Goal: Transaction & Acquisition: Purchase product/service

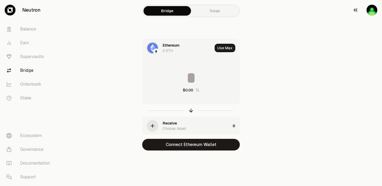
click at [371, 11] on img "button" at bounding box center [372, 10] width 11 height 11
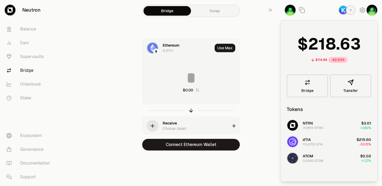
click at [261, 76] on div "Ethereum 0 ETH Use Max $0.00 Receive Choose Asset 0 Connect Ethereum Wallet" at bounding box center [191, 95] width 178 height 112
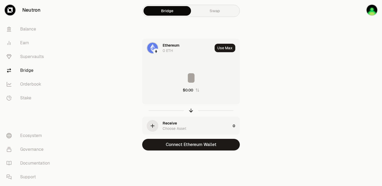
click at [217, 12] on link "Swap" at bounding box center [215, 11] width 48 height 10
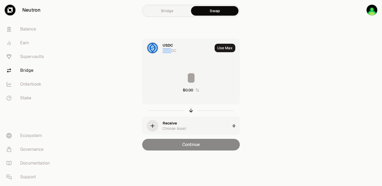
click at [172, 48] on div "0 USDC" at bounding box center [170, 50] width 14 height 5
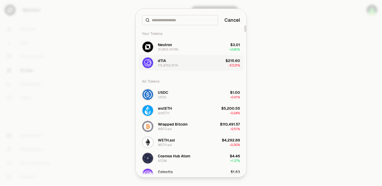
click at [166, 62] on div "dTIA 115.4702 dTIA" at bounding box center [168, 63] width 20 height 10
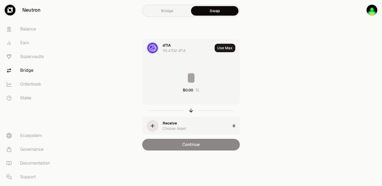
click at [151, 126] on icon "button" at bounding box center [152, 126] width 3 height 0
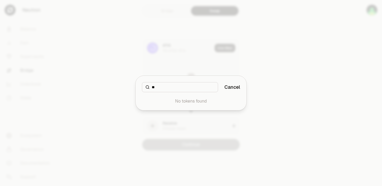
type input "*"
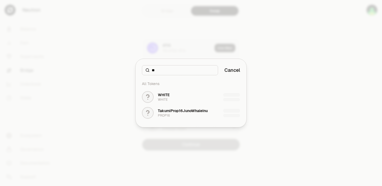
type input "*"
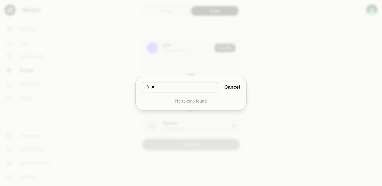
type input "*"
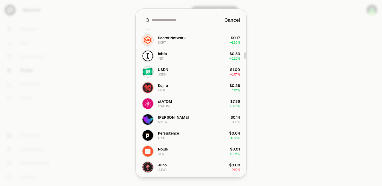
scroll to position [645, 0]
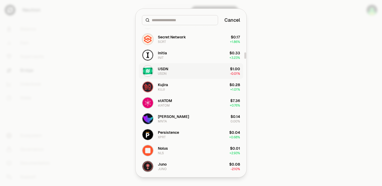
click at [164, 71] on div "USDN" at bounding box center [163, 68] width 10 height 5
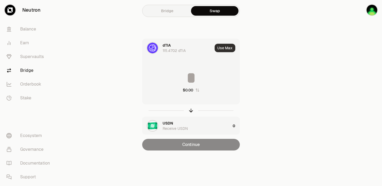
click at [221, 48] on button "Use Max" at bounding box center [225, 48] width 21 height 8
type input "**********"
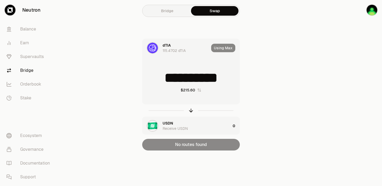
click at [168, 16] on div "Bridge Swap" at bounding box center [191, 11] width 98 height 12
click at [167, 12] on link "Bridge" at bounding box center [168, 11] width 48 height 10
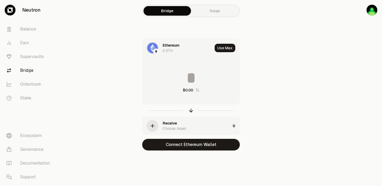
click at [175, 46] on div "Ethereum" at bounding box center [171, 45] width 17 height 5
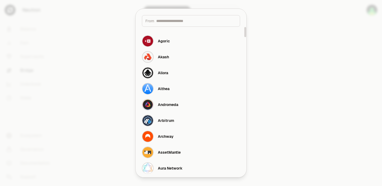
click at [299, 67] on div at bounding box center [191, 93] width 382 height 186
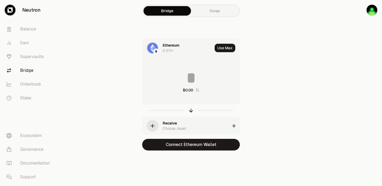
click at [165, 48] on div "0 ETH" at bounding box center [168, 50] width 10 height 5
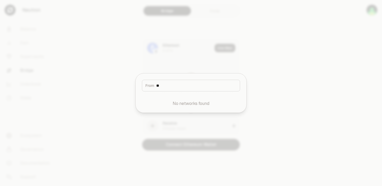
type input "*"
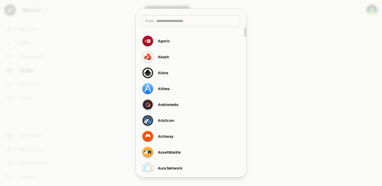
click at [304, 54] on div at bounding box center [191, 93] width 382 height 186
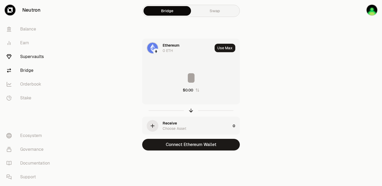
click at [32, 56] on link "Supervaults" at bounding box center [29, 57] width 55 height 14
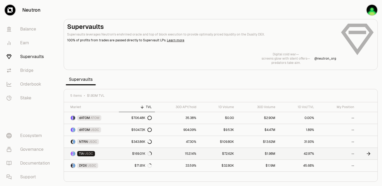
click at [119, 153] on link "$169.01K" at bounding box center [137, 154] width 36 height 12
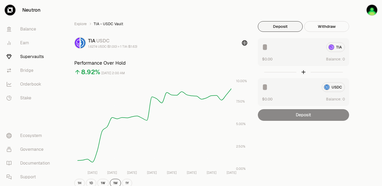
click at [339, 47] on div "TIA" at bounding box center [303, 47] width 83 height 10
click at [287, 27] on button "Deposit" at bounding box center [280, 26] width 45 height 11
click at [370, 10] on img "button" at bounding box center [372, 10] width 11 height 11
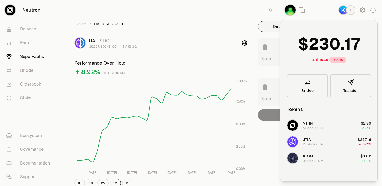
click at [228, 48] on div "TIA USDC 1.6229 USDC ($1.00) = 1 TIA ($1.62)" at bounding box center [160, 43] width 173 height 12
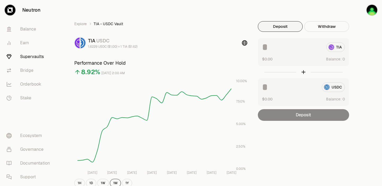
click at [338, 48] on div "TIA" at bounding box center [303, 47] width 83 height 10
click at [269, 48] on input at bounding box center [292, 47] width 60 height 10
click at [26, 71] on link "Bridge" at bounding box center [29, 71] width 55 height 14
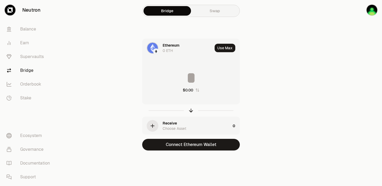
click at [220, 11] on link "Swap" at bounding box center [215, 11] width 48 height 10
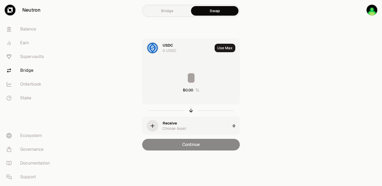
click at [173, 46] on div "USDC" at bounding box center [168, 45] width 10 height 5
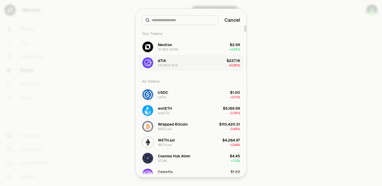
click at [173, 59] on div "dTIA 115.4702 dTIA" at bounding box center [168, 63] width 20 height 10
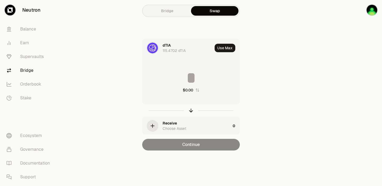
click at [154, 125] on icon "button" at bounding box center [153, 126] width 6 height 6
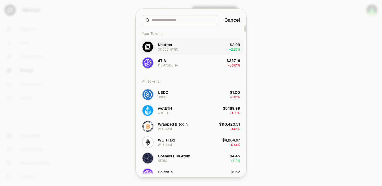
click at [172, 46] on div "Neutron" at bounding box center [165, 44] width 14 height 5
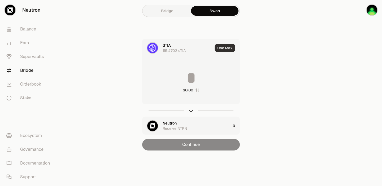
click at [222, 48] on button "Use Max" at bounding box center [225, 48] width 21 height 8
type input "**********"
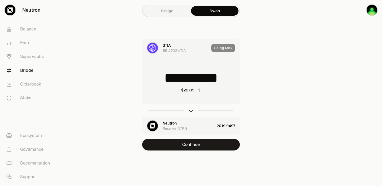
click at [184, 126] on div "Receive NTRN" at bounding box center [175, 128] width 24 height 5
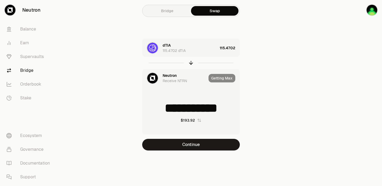
click at [150, 78] on img at bounding box center [152, 78] width 11 height 11
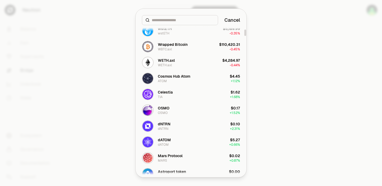
scroll to position [106, 0]
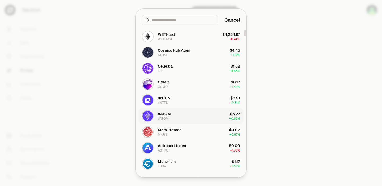
click at [167, 115] on div "dATOM" at bounding box center [164, 114] width 13 height 5
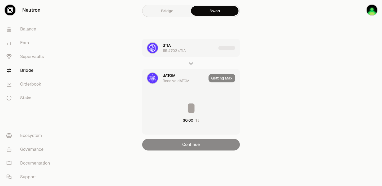
type input "*********"
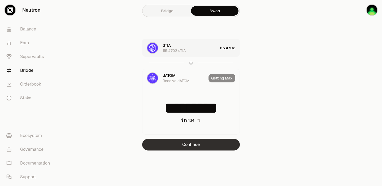
click at [188, 148] on button "Continue" at bounding box center [191, 145] width 98 height 12
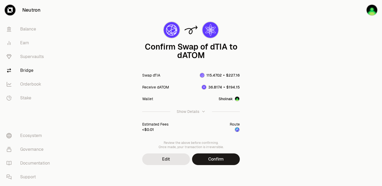
scroll to position [21, 0]
click at [222, 158] on button "Confirm" at bounding box center [216, 159] width 48 height 12
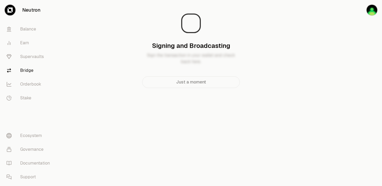
scroll to position [0, 0]
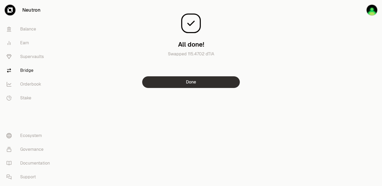
click at [202, 82] on button "Done" at bounding box center [191, 82] width 98 height 12
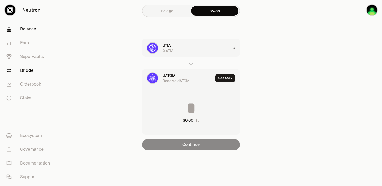
click at [31, 31] on link "Balance" at bounding box center [29, 29] width 55 height 14
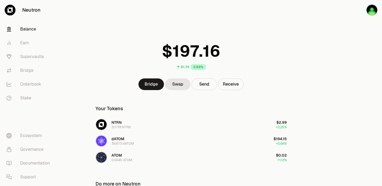
scroll to position [55, 0]
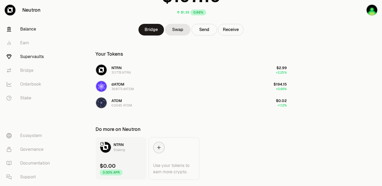
click at [28, 56] on link "Supervaults" at bounding box center [29, 57] width 55 height 14
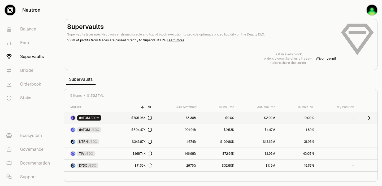
click at [109, 117] on link "dATOM ATOM" at bounding box center [91, 118] width 55 height 12
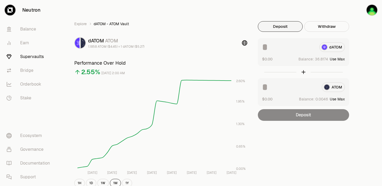
click at [336, 58] on button "Use Max" at bounding box center [337, 59] width 15 height 5
type input "*********"
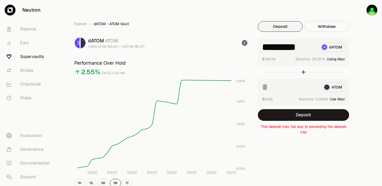
click at [338, 99] on button "Use Max" at bounding box center [337, 99] width 15 height 5
type input "********"
click at [21, 43] on link "Earn" at bounding box center [29, 43] width 55 height 14
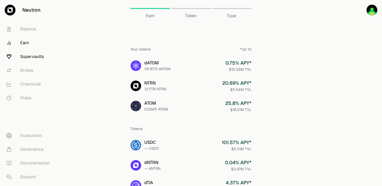
click at [31, 54] on link "Supervaults" at bounding box center [29, 57] width 55 height 14
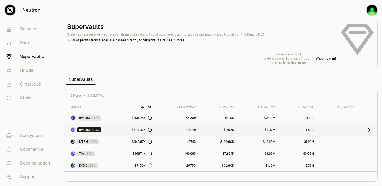
click at [118, 130] on link "dATOM USDC" at bounding box center [91, 130] width 55 height 12
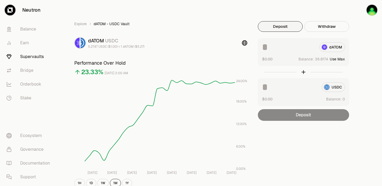
click at [345, 58] on button "Use Max" at bounding box center [337, 59] width 15 height 5
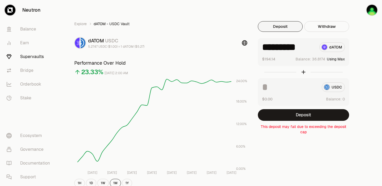
click at [317, 47] on div "********* dATOM" at bounding box center [303, 47] width 83 height 10
drag, startPoint x: 312, startPoint y: 47, endPoint x: 255, endPoint y: 50, distance: 57.9
click at [255, 50] on div "Explore dATOM - USDC Vault dATOM USDC 5.2747 USDC ($1.00) = 1 dATOM ($5.27) Per…" at bounding box center [221, 171] width 306 height 301
type input "**"
click at [363, 69] on div "Explore dATOM - USDC Vault dATOM USDC 5.2747 USDC ($1.00) = 1 dATOM ($5.27) Per…" at bounding box center [221, 171] width 306 height 301
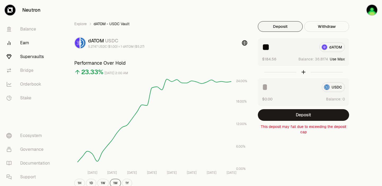
click at [20, 41] on link "Earn" at bounding box center [29, 43] width 55 height 14
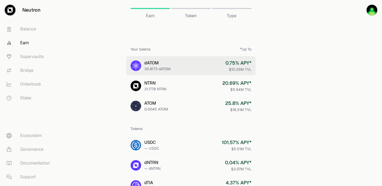
click at [180, 66] on link "dATOM 36.8173 dATOM 0.75 % APY* $10.39M TVL" at bounding box center [191, 65] width 130 height 19
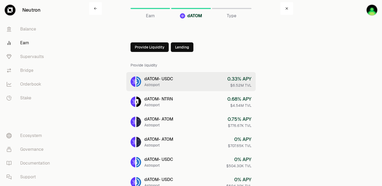
click at [198, 86] on link "dATOM - USDC Astroport 0.33 % APY $6.52M TVL" at bounding box center [191, 81] width 130 height 19
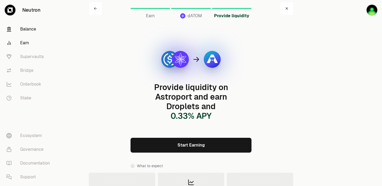
click at [24, 33] on link "Balance" at bounding box center [29, 29] width 55 height 14
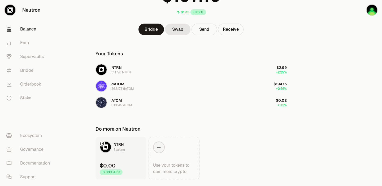
scroll to position [70, 0]
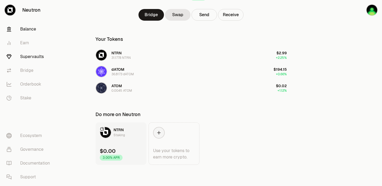
click at [33, 60] on link "Supervaults" at bounding box center [29, 57] width 55 height 14
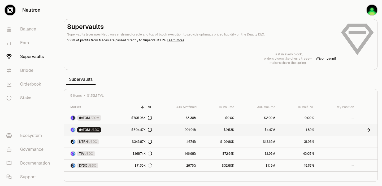
click at [114, 131] on link "dATOM USDC" at bounding box center [91, 130] width 55 height 12
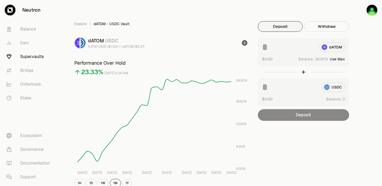
click at [283, 48] on input at bounding box center [288, 47] width 53 height 10
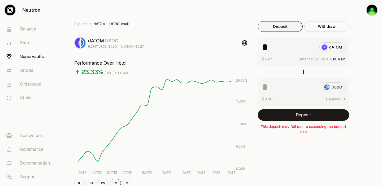
type input "*"
click at [341, 85] on div "USDC" at bounding box center [303, 88] width 83 height 10
click at [319, 27] on button "Withdraw" at bounding box center [327, 26] width 45 height 11
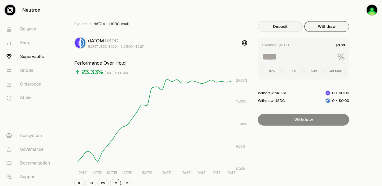
click at [289, 27] on button "Deposit" at bounding box center [280, 26] width 45 height 11
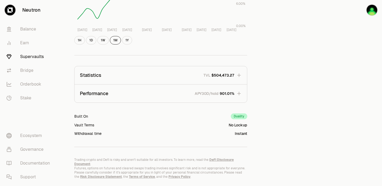
scroll to position [153, 0]
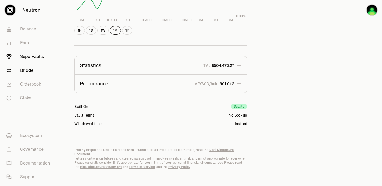
click at [32, 68] on link "Bridge" at bounding box center [29, 71] width 55 height 14
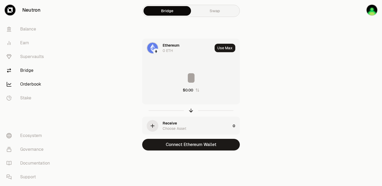
click at [33, 84] on link "Orderbook" at bounding box center [29, 85] width 55 height 14
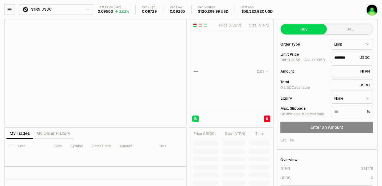
type input "********"
